Goal: Contribute content: Contribute content

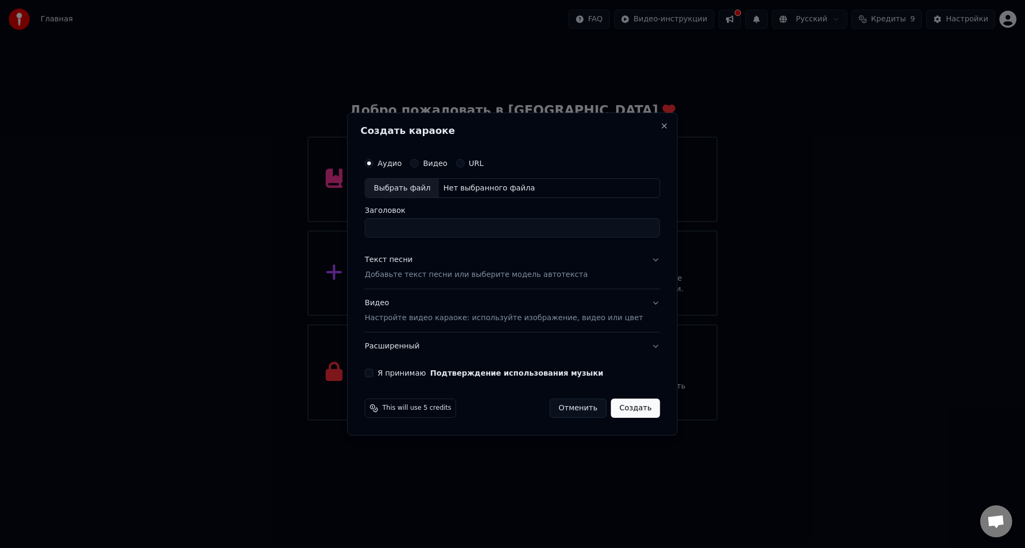
click at [387, 184] on div "Выбрать файл" at bounding box center [402, 188] width 74 height 19
click at [397, 186] on div "Выбрать файл" at bounding box center [402, 188] width 74 height 19
click at [410, 230] on input "Заголовок" at bounding box center [512, 228] width 295 height 19
type input "**********"
click at [639, 261] on button "Текст песни Добавьте текст песни или выберите модель автотекста" at bounding box center [512, 268] width 295 height 43
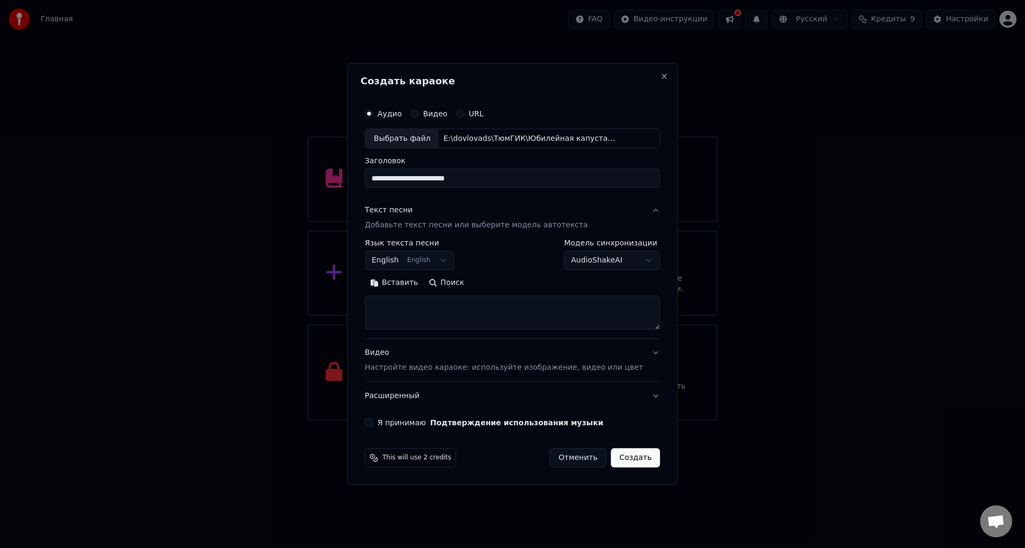
click at [413, 308] on textarea at bounding box center [512, 313] width 295 height 34
click at [441, 260] on button "English English" at bounding box center [410, 261] width 90 height 19
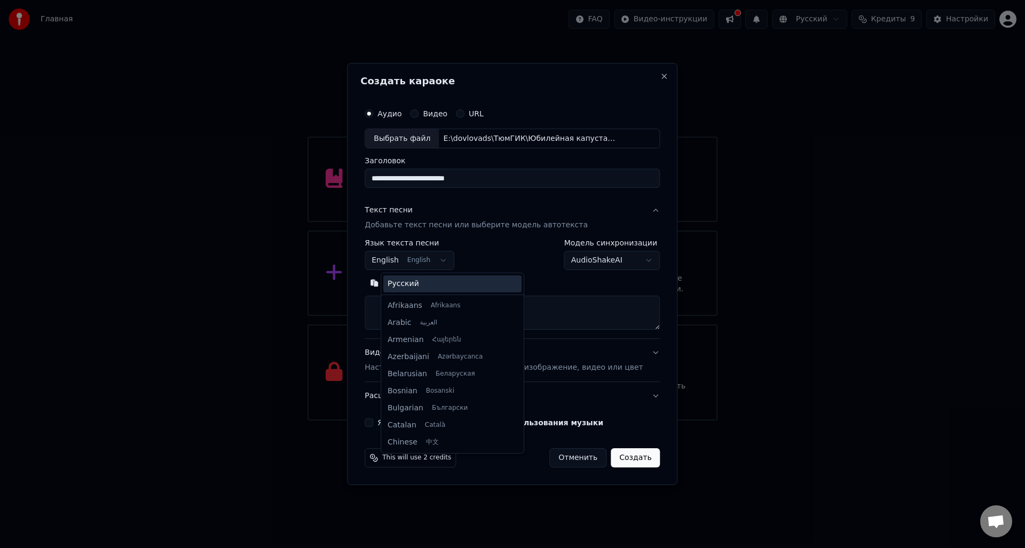
scroll to position [85, 0]
select select "**"
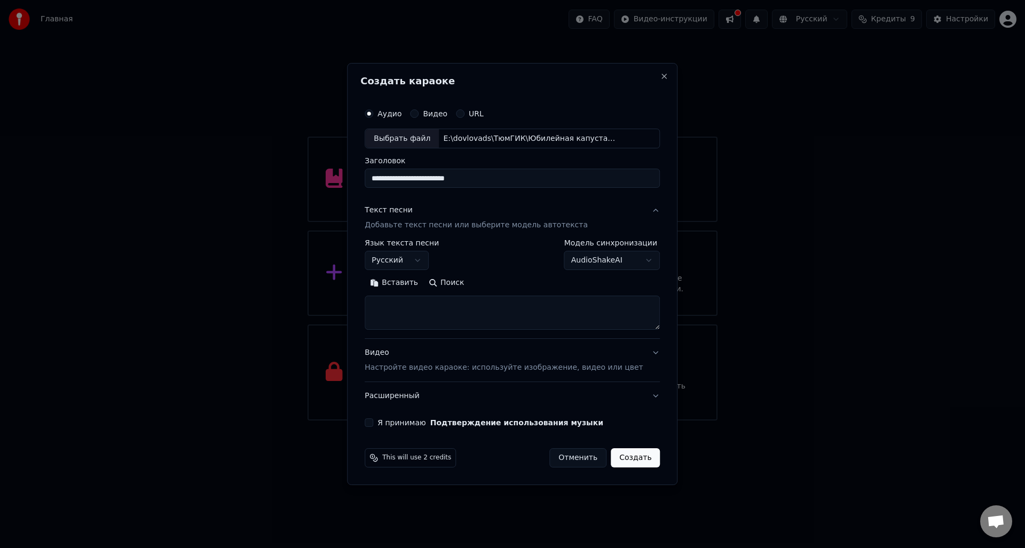
click at [413, 309] on textarea at bounding box center [512, 313] width 295 height 34
click at [654, 356] on div "**********" at bounding box center [512, 274] width 331 height 423
click at [639, 355] on button "Видео Настройте видео караоке: используйте изображение, видео или цвет" at bounding box center [512, 361] width 295 height 43
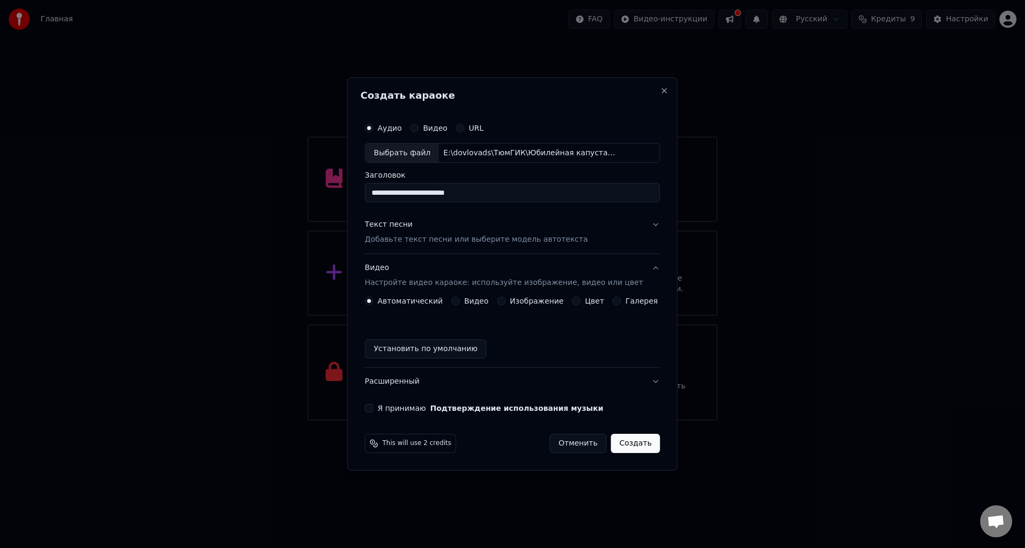
click at [532, 303] on label "Изображение" at bounding box center [537, 300] width 54 height 7
click at [506, 303] on button "Изображение" at bounding box center [501, 301] width 9 height 9
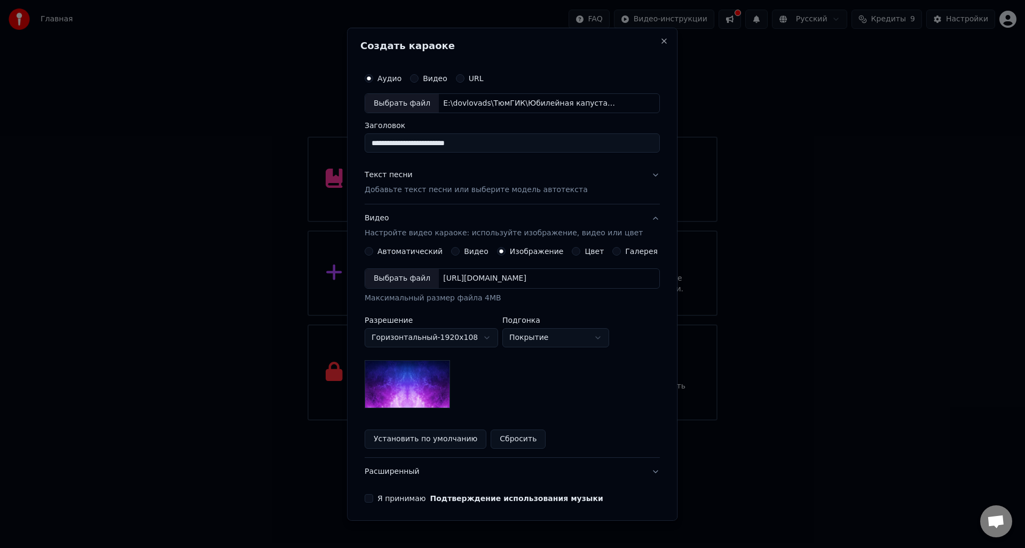
click at [388, 281] on div "Выбрать файл" at bounding box center [402, 278] width 74 height 19
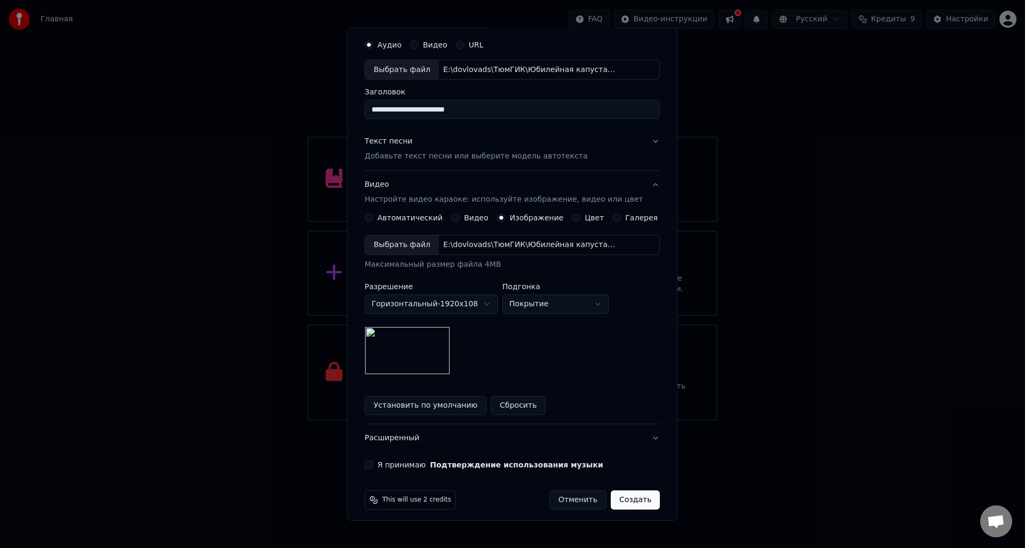
scroll to position [40, 0]
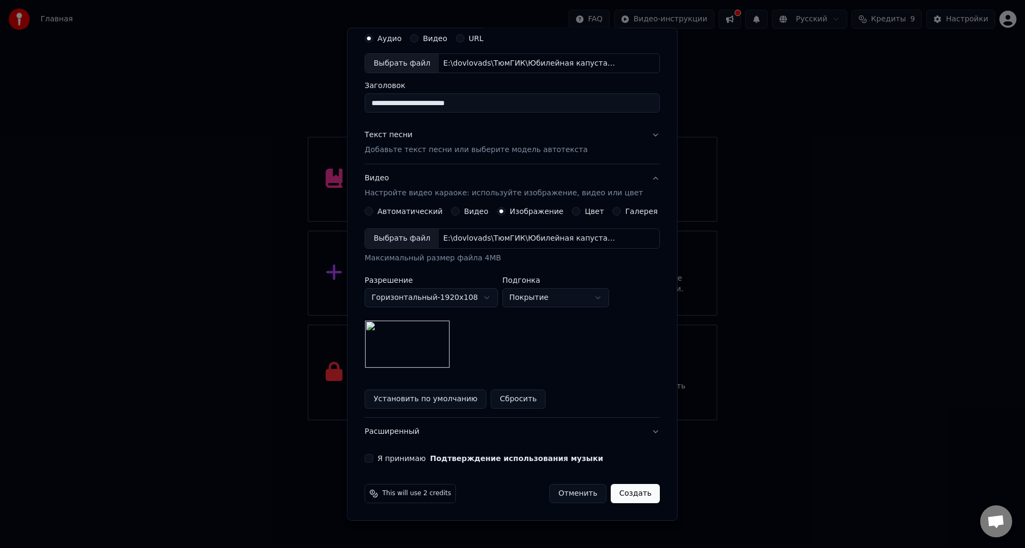
click at [405, 134] on div "Текст песни" at bounding box center [389, 135] width 48 height 11
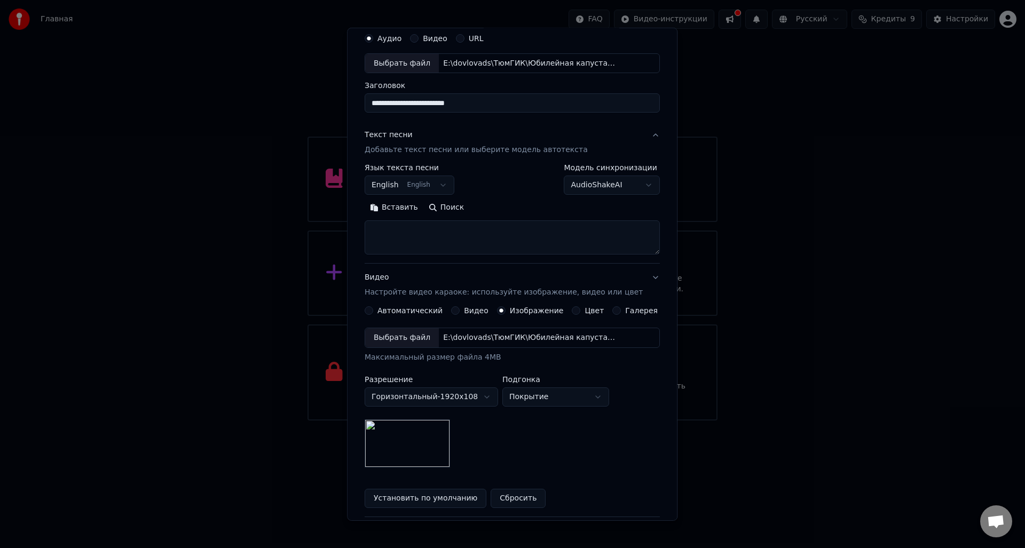
scroll to position [0, 0]
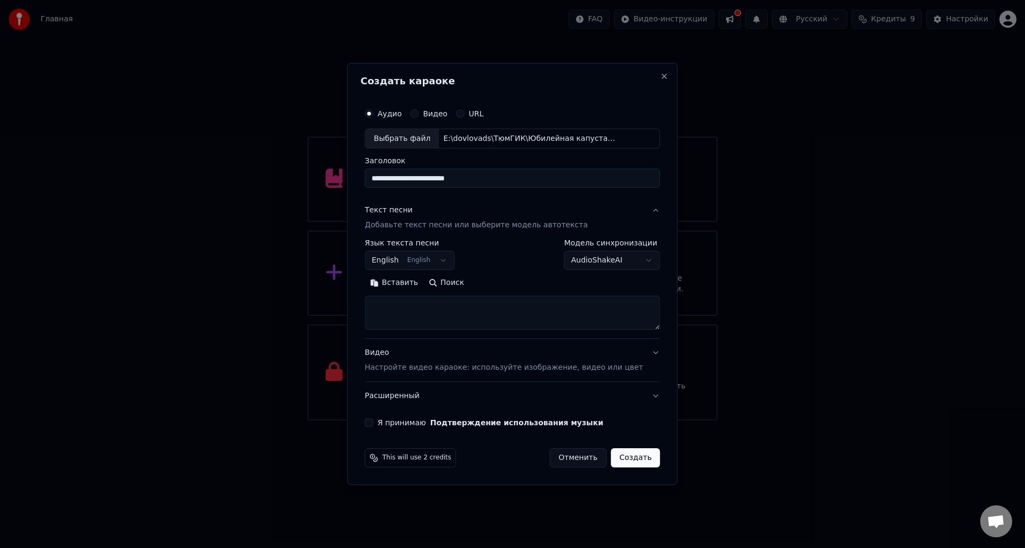
click at [412, 308] on textarea at bounding box center [512, 313] width 295 height 34
click at [438, 260] on button "English English" at bounding box center [410, 261] width 90 height 19
select select "**"
click at [431, 308] on textarea at bounding box center [512, 313] width 295 height 34
